Goal: Task Accomplishment & Management: Manage account settings

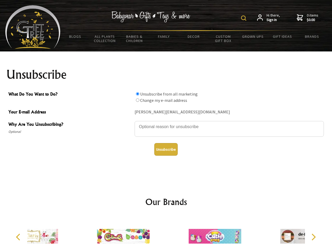
click at [244, 18] on img at bounding box center [243, 17] width 5 height 5
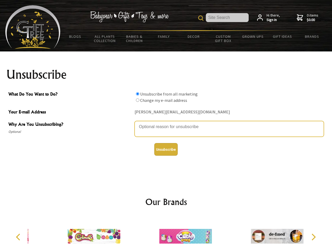
click at [166, 123] on textarea "Why Are You Unsubscribing?" at bounding box center [229, 129] width 189 height 16
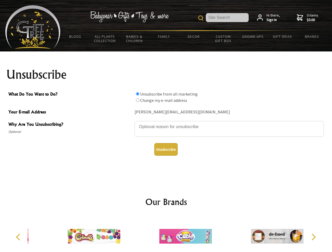
click at [137, 94] on input "What Do You Want to Do?" at bounding box center [137, 93] width 3 height 3
click at [137, 100] on input "What Do You Want to Do?" at bounding box center [137, 100] width 3 height 3
click at [166, 149] on button "Unsubscribe" at bounding box center [165, 149] width 23 height 13
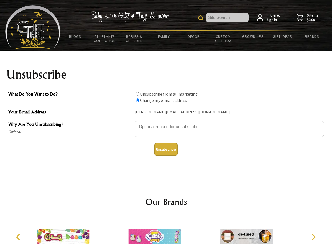
radio input "true"
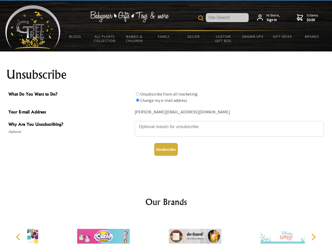
click at [166, 234] on div at bounding box center [194, 237] width 91 height 41
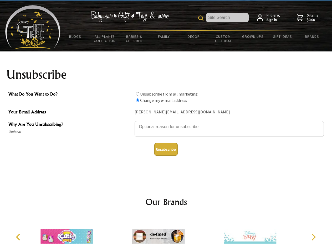
click at [19, 237] on icon "Previous" at bounding box center [18, 237] width 7 height 7
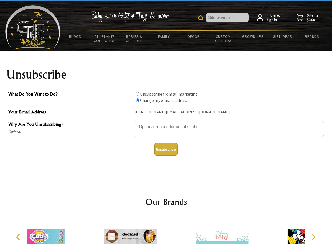
click at [313, 237] on icon "Next" at bounding box center [312, 237] width 7 height 7
